Goal: Transaction & Acquisition: Purchase product/service

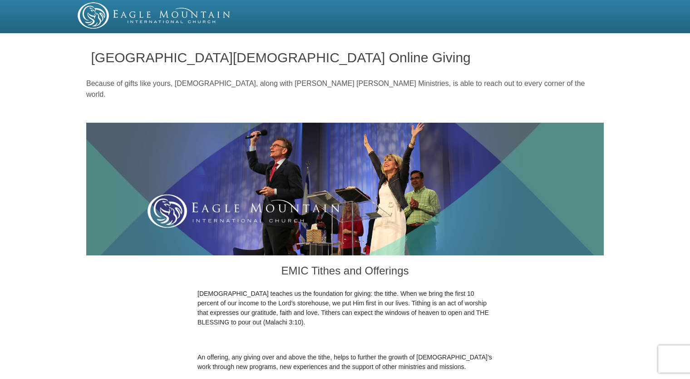
drag, startPoint x: 689, startPoint y: 41, endPoint x: 695, endPoint y: 86, distance: 45.3
drag, startPoint x: 693, startPoint y: 86, endPoint x: 642, endPoint y: 116, distance: 59.6
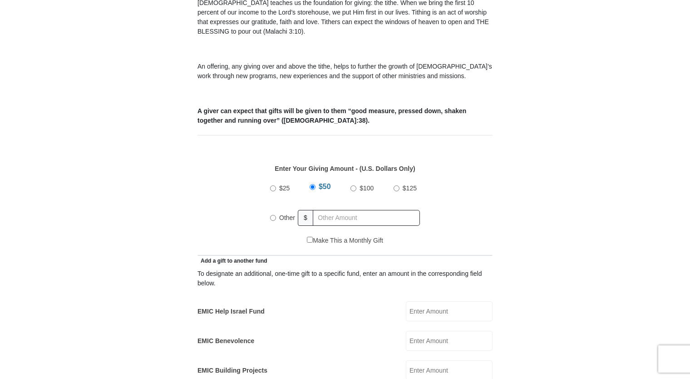
scroll to position [296, 0]
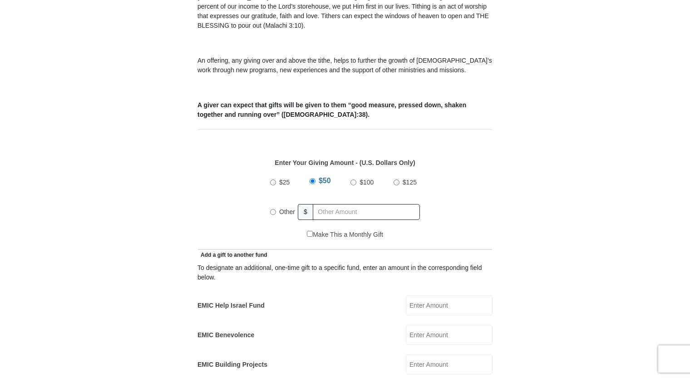
click at [273, 209] on input "Other" at bounding box center [273, 212] width 6 height 6
radio input "true"
type input "21.25"
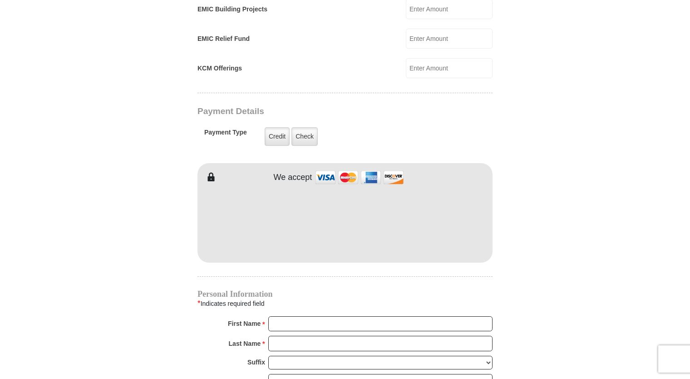
scroll to position [664, 0]
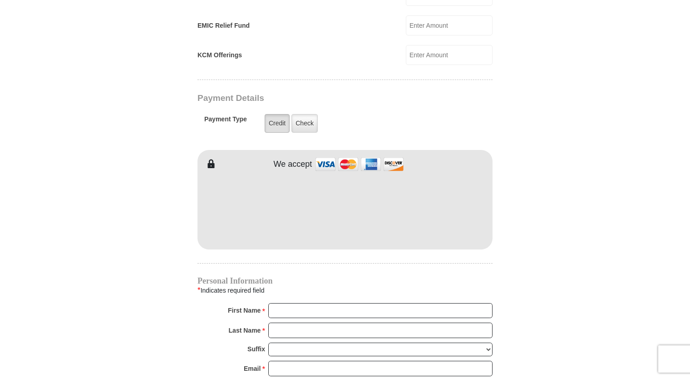
click at [275, 114] on label "Credit" at bounding box center [277, 123] width 25 height 19
click at [0, 0] on input "Credit" at bounding box center [0, 0] width 0 height 0
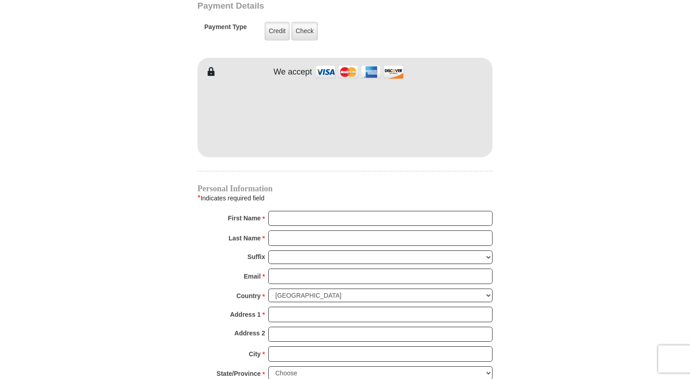
scroll to position [758, 0]
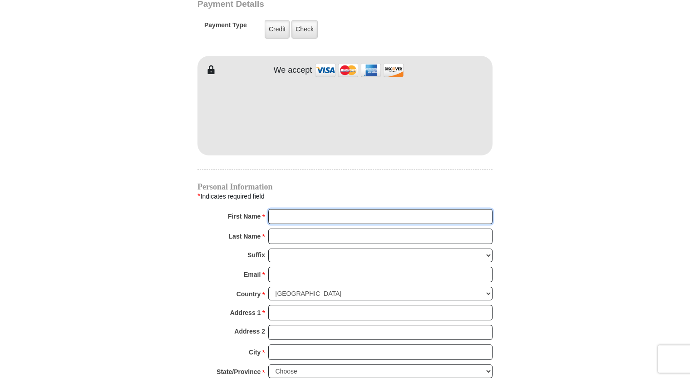
click at [293, 209] on input "First Name *" at bounding box center [380, 216] width 224 height 15
type input "Jadyn"
type input "[PERSON_NAME]"
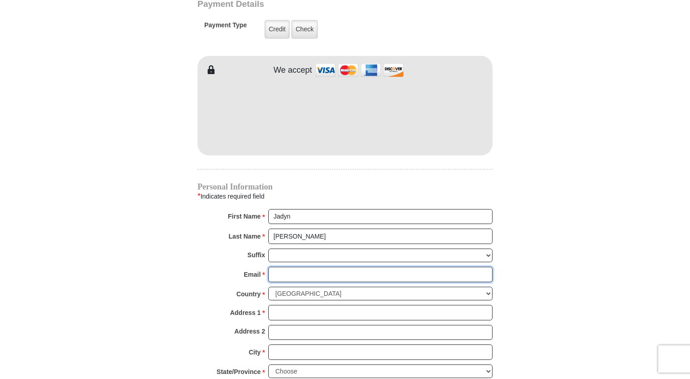
type input "[EMAIL_ADDRESS][PERSON_NAME][DOMAIN_NAME]"
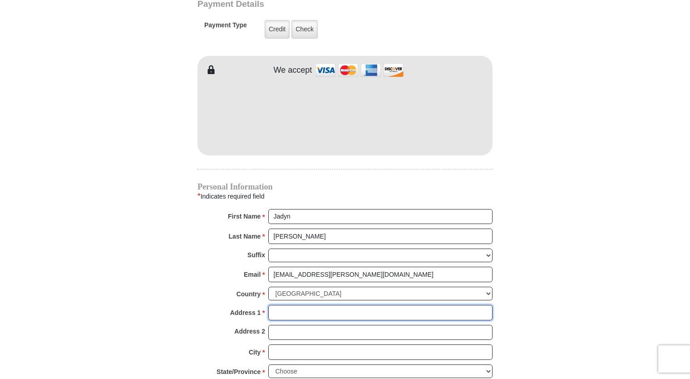
type input "[STREET_ADDRESS][PERSON_NAME]"
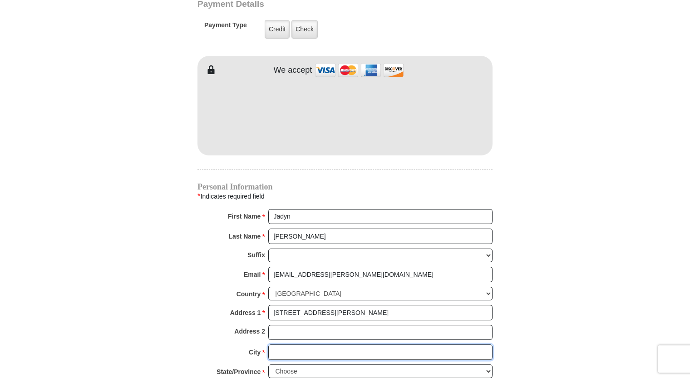
type input "[GEOGRAPHIC_DATA]"
select select "IL"
type input "60643"
type input "3129781803"
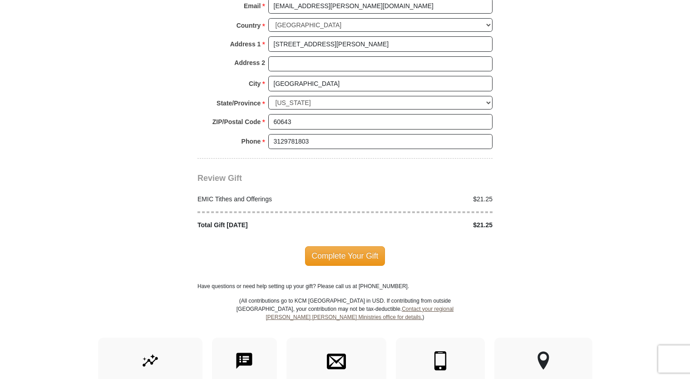
scroll to position [1026, 0]
click at [313, 246] on span "Complete Your Gift" at bounding box center [345, 255] width 80 height 19
